Goal: Communication & Community: Participate in discussion

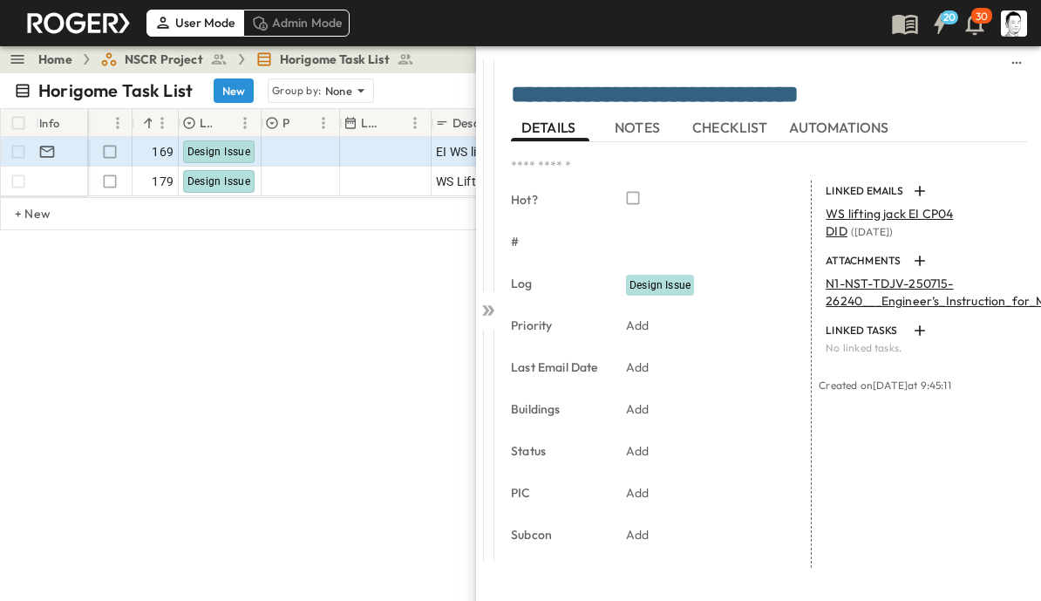
scroll to position [0, 89]
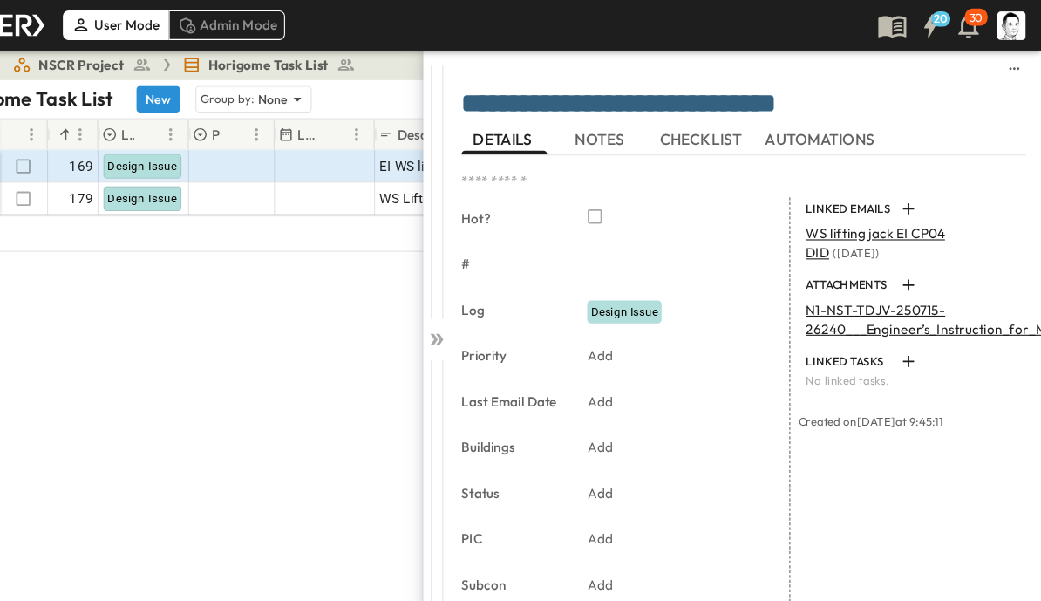
click at [482, 306] on icon at bounding box center [485, 310] width 7 height 10
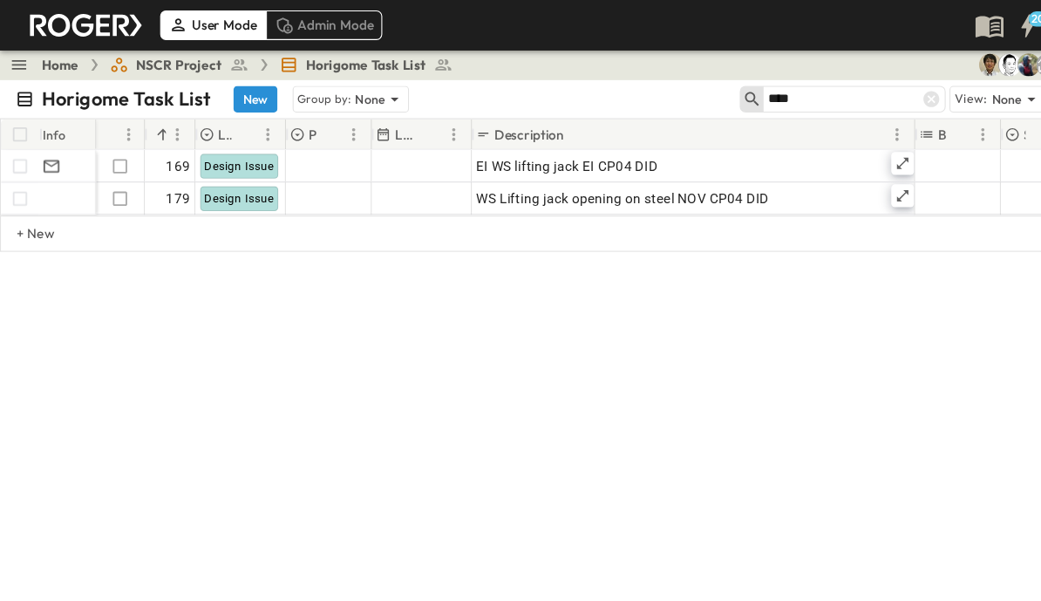
click at [859, 87] on icon at bounding box center [852, 91] width 15 height 15
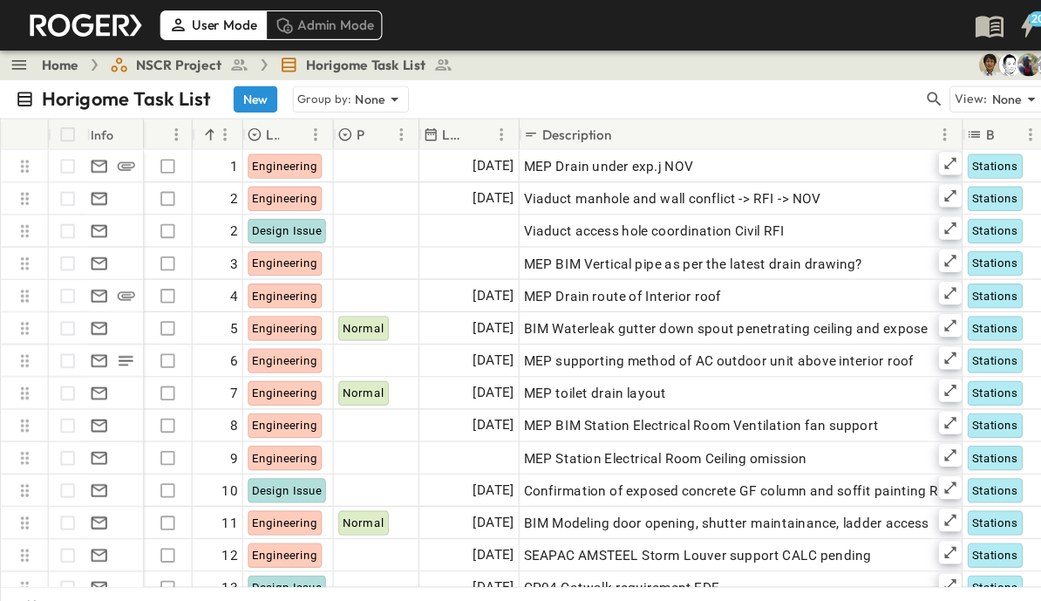
click at [856, 93] on icon "button" at bounding box center [854, 90] width 17 height 17
click at [719, 92] on input "text" at bounding box center [763, 90] width 122 height 25
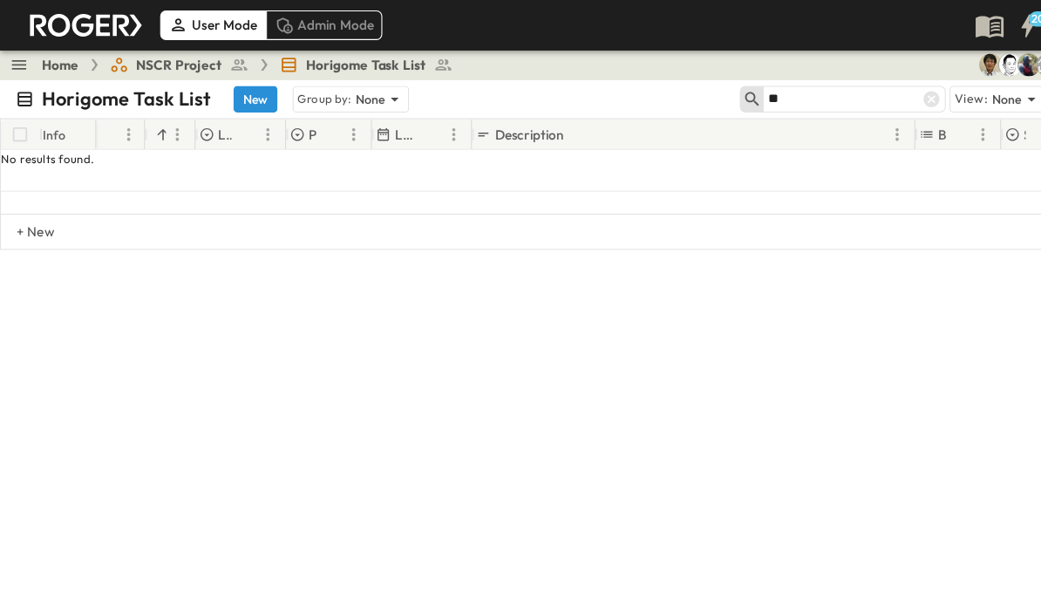
type input "*"
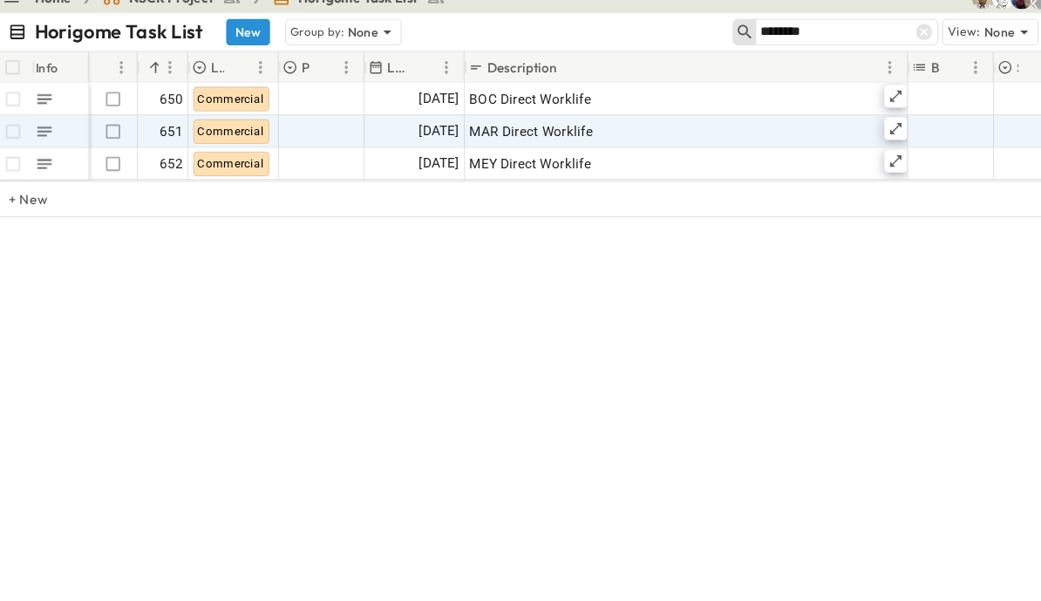
type input "********"
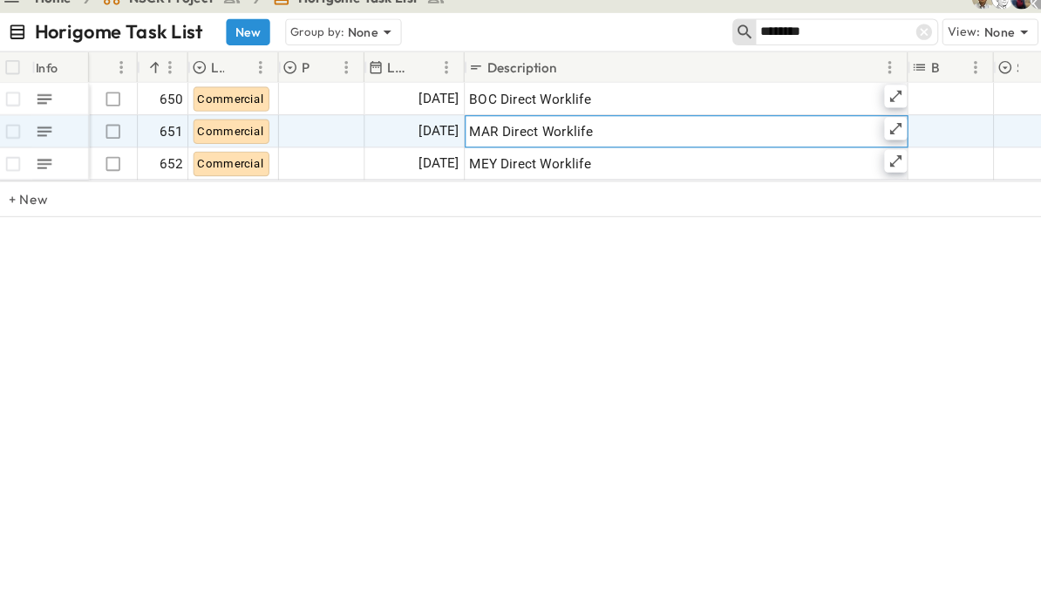
click at [819, 172] on icon at bounding box center [826, 179] width 14 height 14
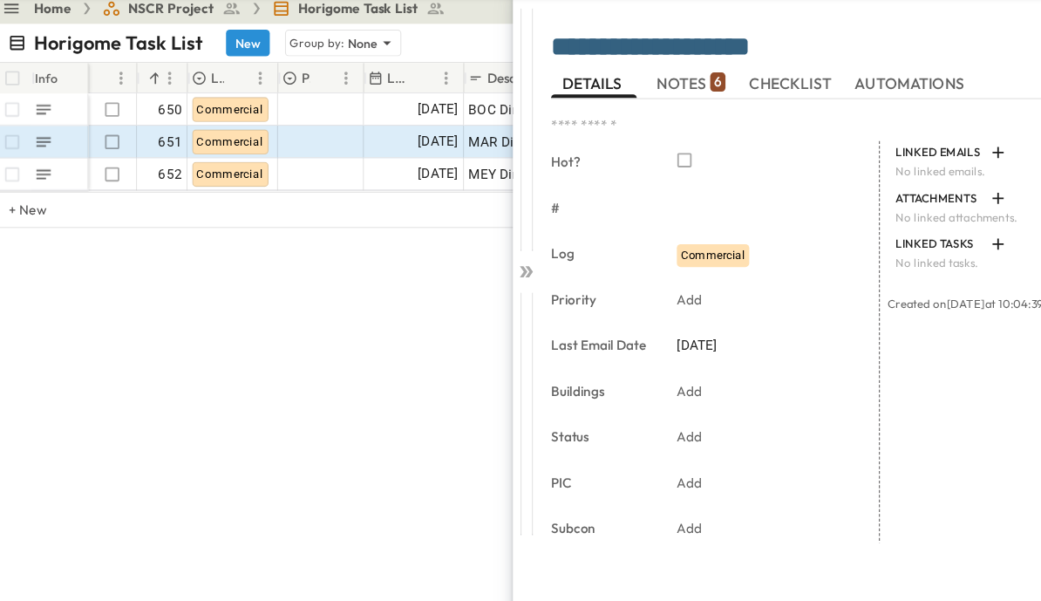
click at [641, 119] on span "NOTES 6" at bounding box center [639, 127] width 63 height 16
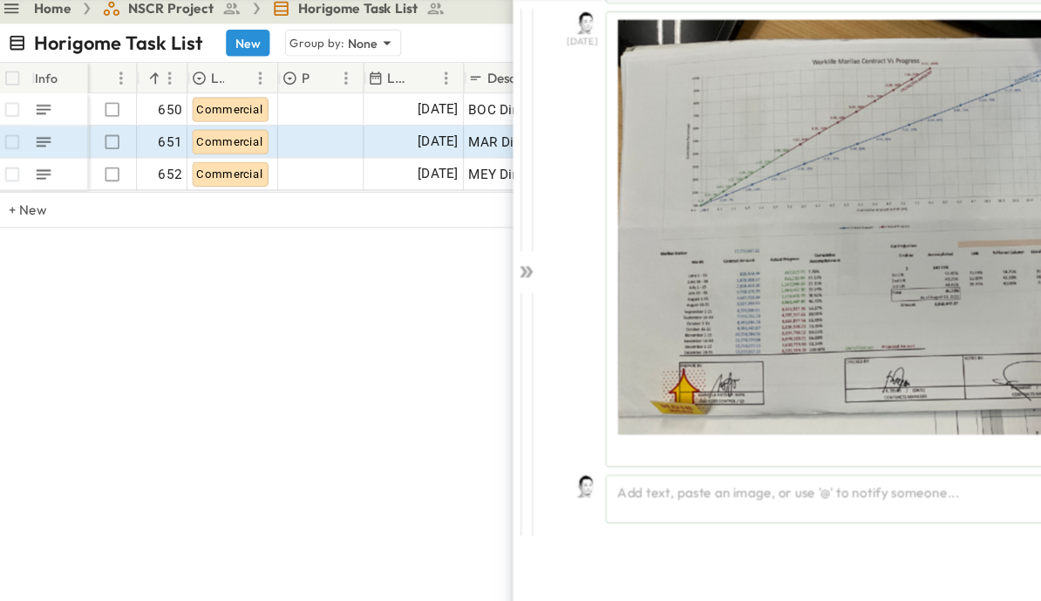
scroll to position [2219, 0]
click at [738, 486] on div "Add text, paste an image, or use '@' to notify someone..." at bounding box center [794, 508] width 467 height 44
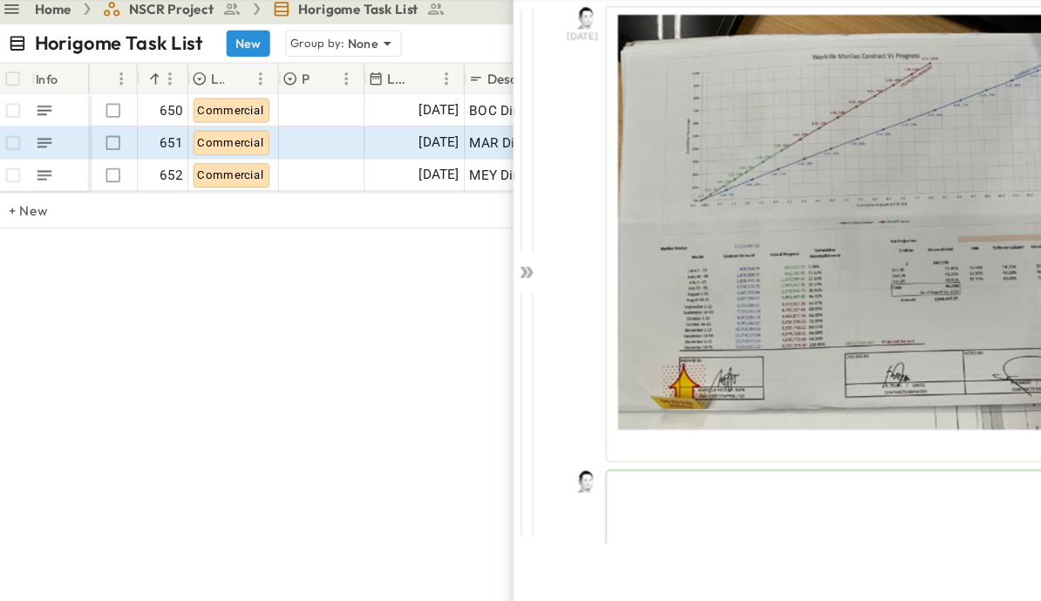
click at [757, 487] on p at bounding box center [793, 495] width 447 height 17
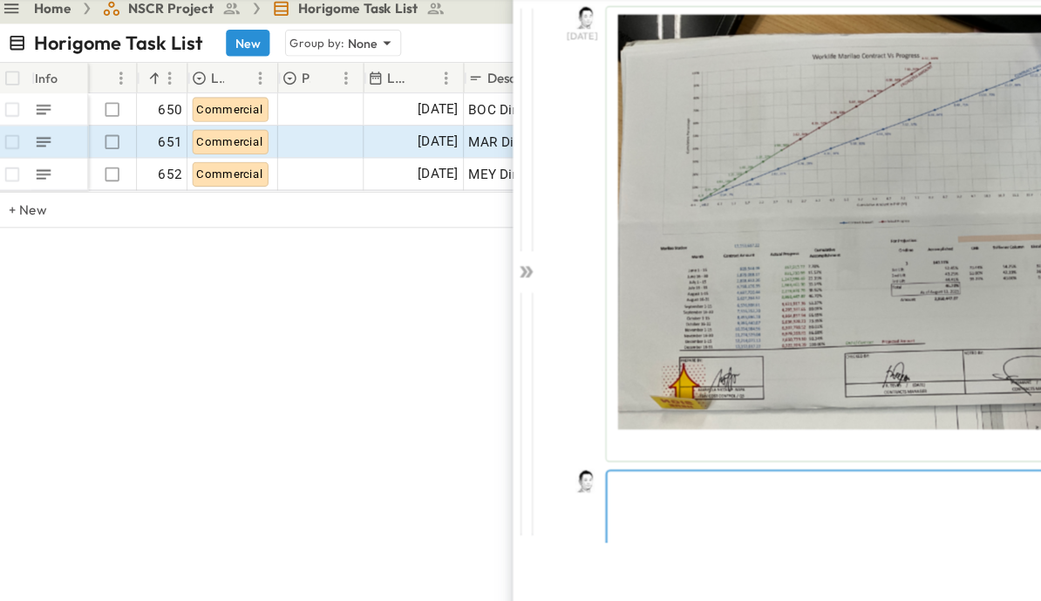
click at [596, 487] on p at bounding box center [794, 495] width 446 height 17
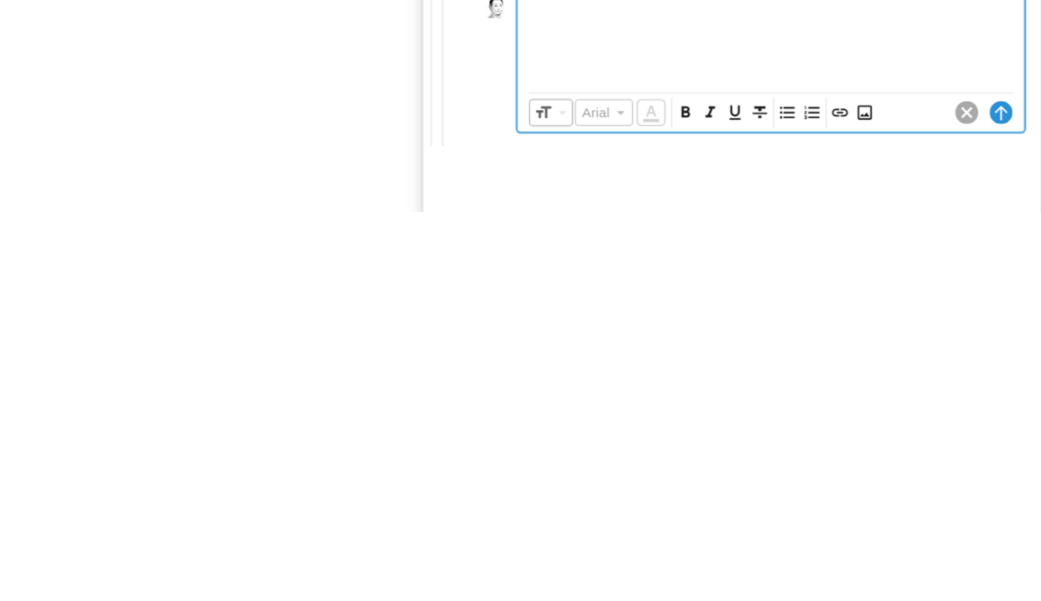
scroll to position [2301, 0]
click at [873, 505] on icon "Insert Image" at bounding box center [879, 511] width 13 height 13
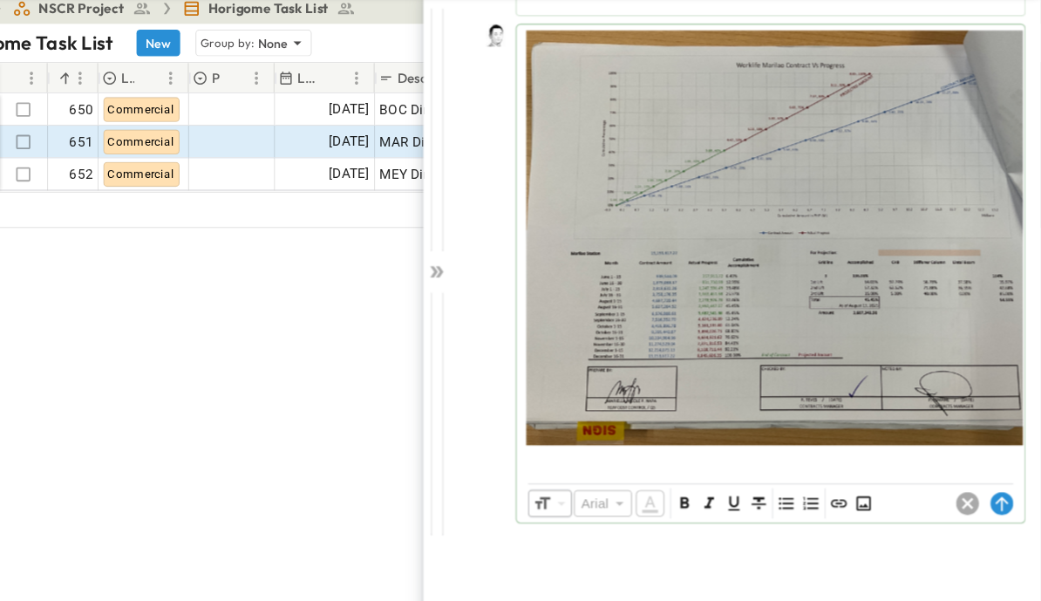
click at [995, 501] on circle at bounding box center [1005, 511] width 21 height 21
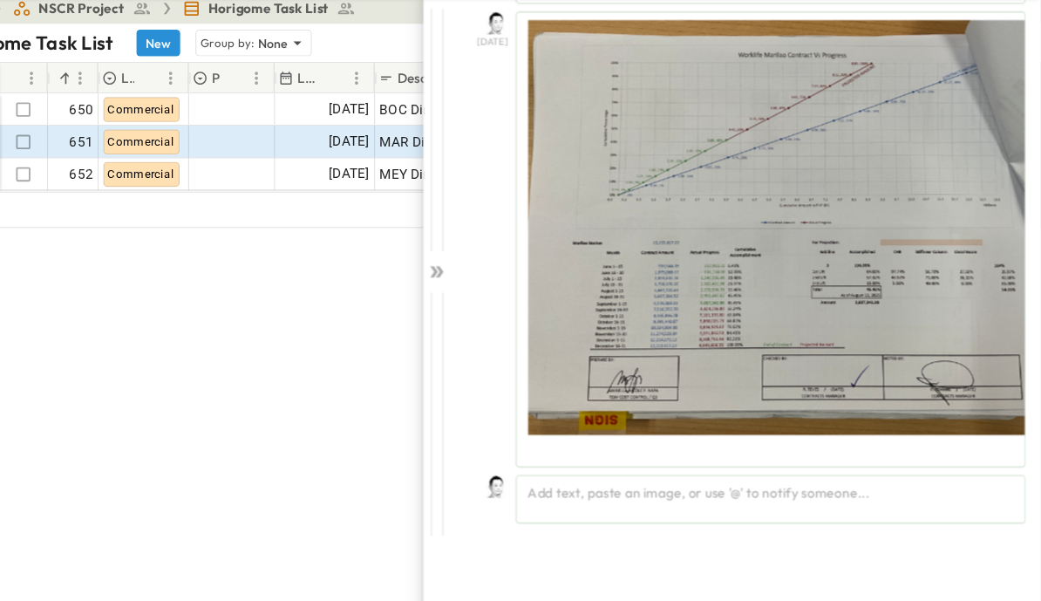
scroll to position [2643, 0]
click at [480, 291] on icon at bounding box center [488, 299] width 17 height 17
